Goal: Check status: Check status

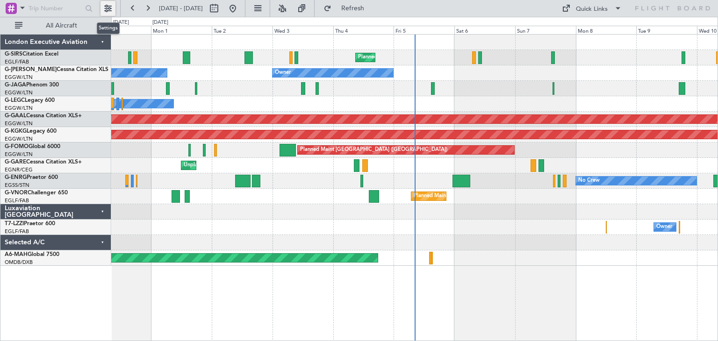
click at [109, 9] on button at bounding box center [108, 8] width 15 height 15
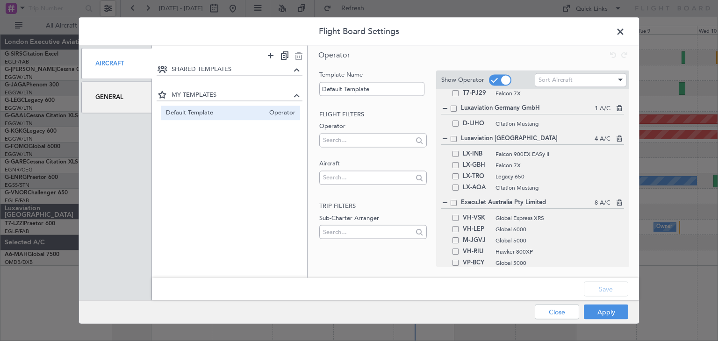
scroll to position [578, 0]
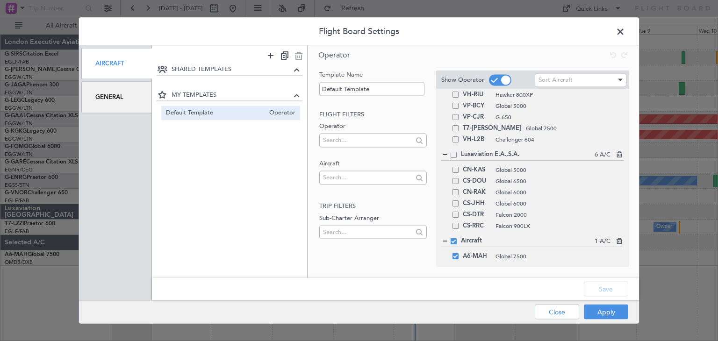
click at [452, 242] on span at bounding box center [454, 242] width 6 height 6
click at [457, 239] on input "checkbox" at bounding box center [457, 239] width 0 height 0
click at [567, 262] on button "Save" at bounding box center [606, 289] width 44 height 15
click at [567, 262] on button "Apply" at bounding box center [606, 312] width 44 height 15
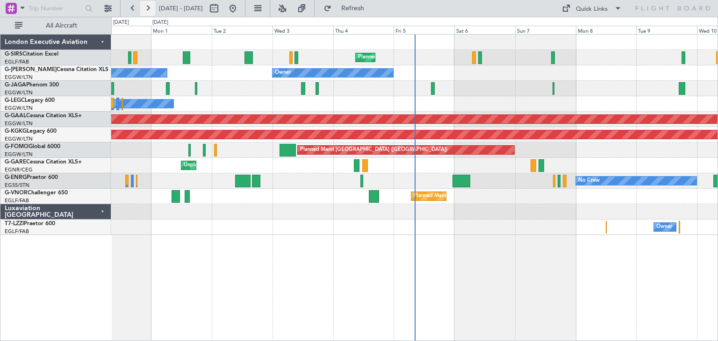
click at [148, 11] on button at bounding box center [147, 8] width 15 height 15
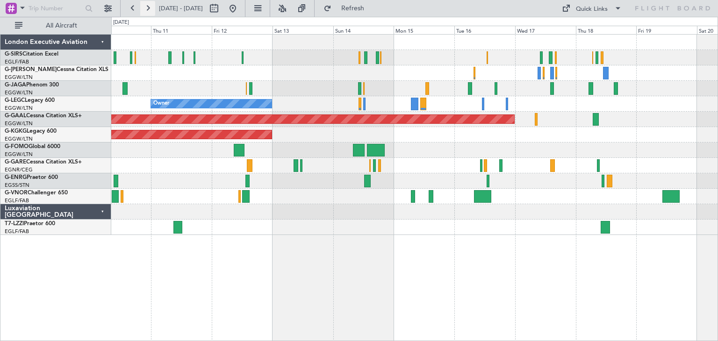
click at [146, 9] on button at bounding box center [147, 8] width 15 height 15
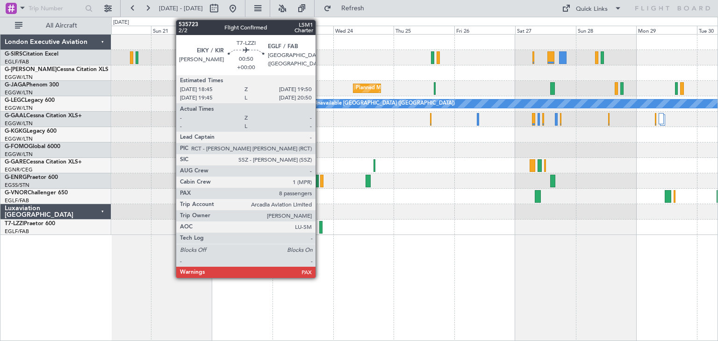
click at [320, 228] on div at bounding box center [320, 227] width 3 height 13
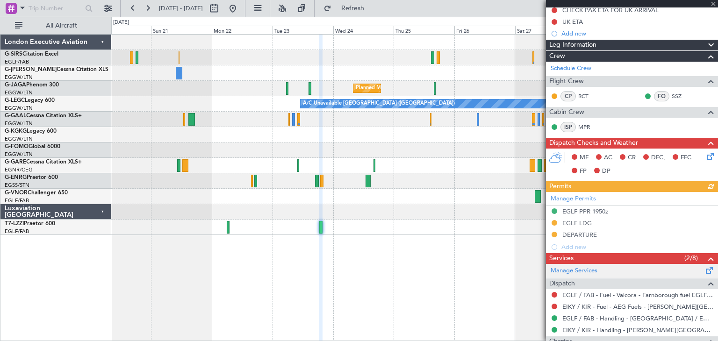
scroll to position [223, 0]
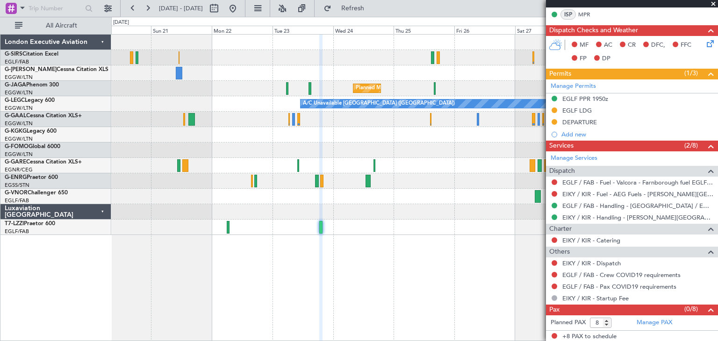
click at [567, 3] on span at bounding box center [713, 4] width 9 height 8
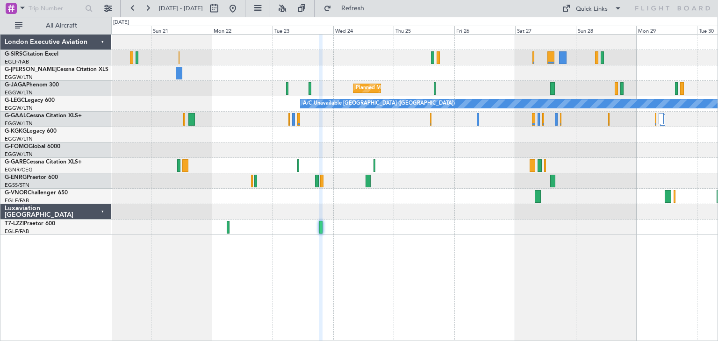
type input "0"
click at [150, 8] on button at bounding box center [147, 8] width 15 height 15
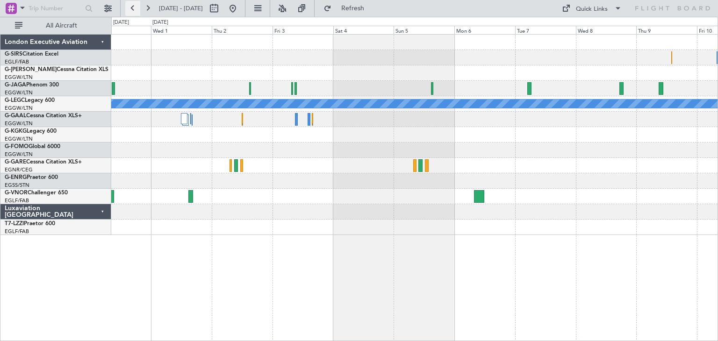
click at [135, 9] on button at bounding box center [132, 8] width 15 height 15
